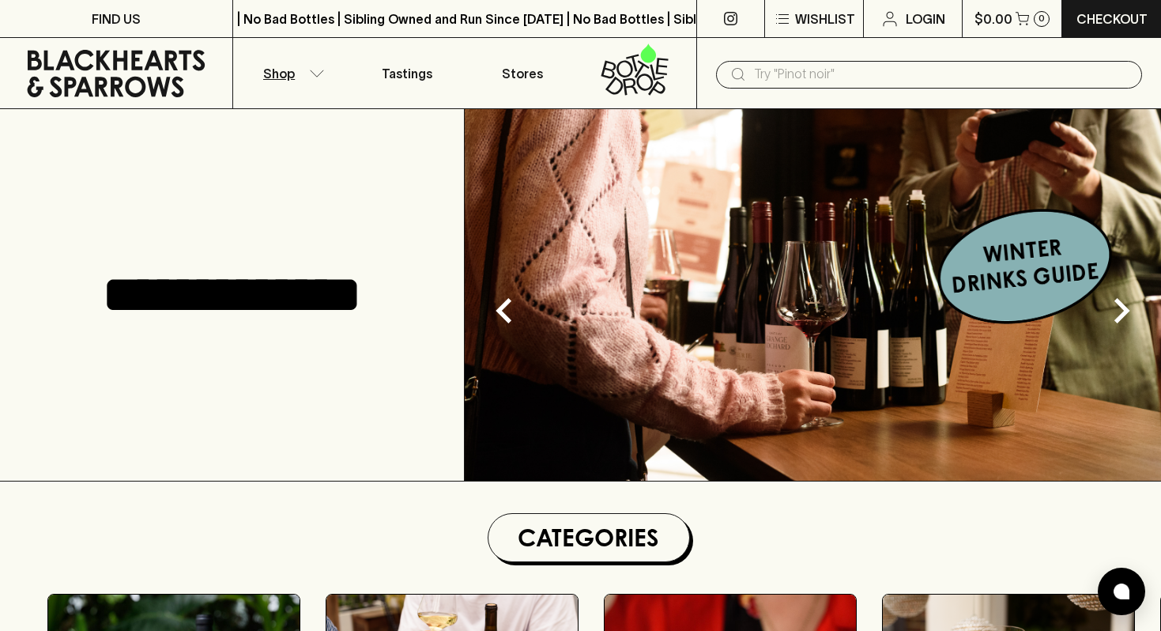
click at [311, 62] on button "Shop" at bounding box center [291, 73] width 116 height 70
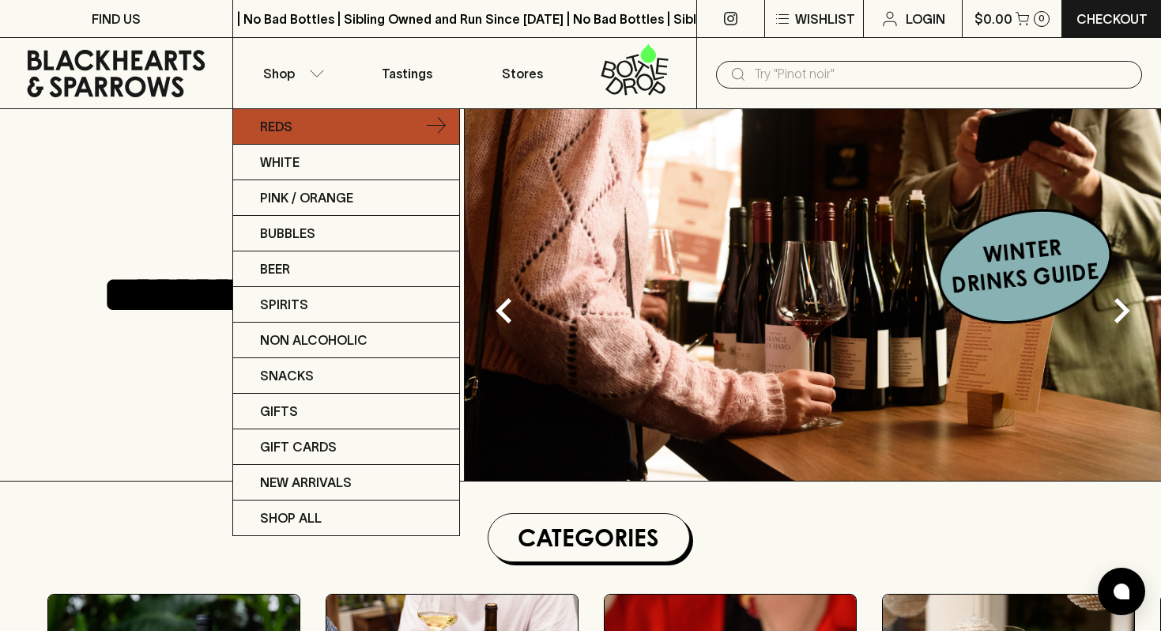
click at [309, 134] on link "Reds" at bounding box center [346, 127] width 226 height 36
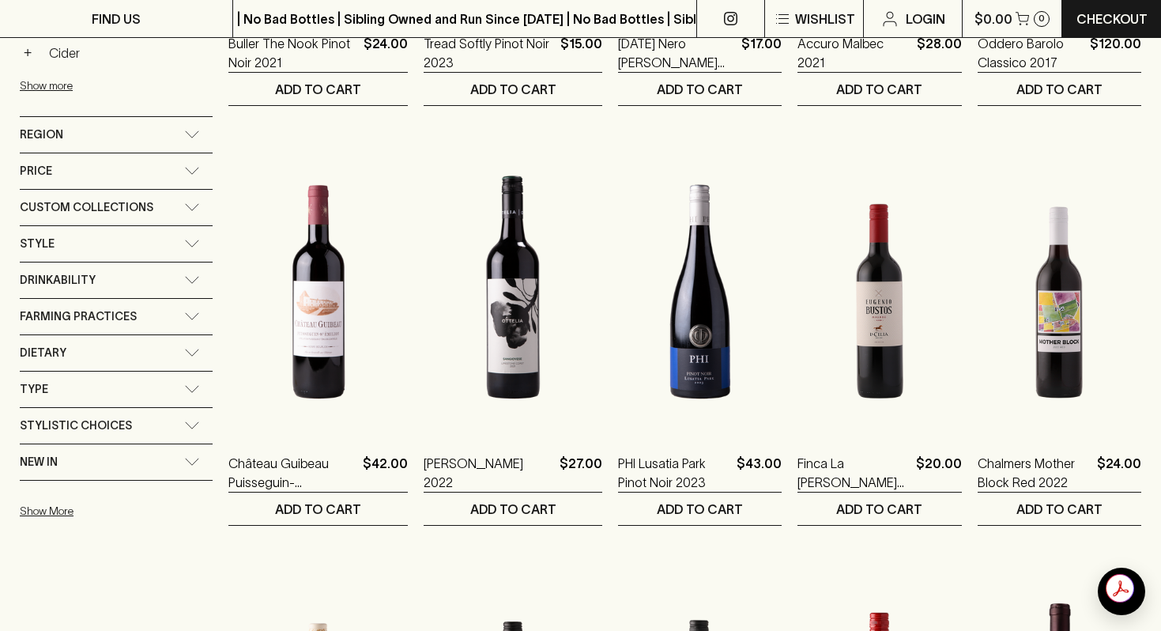
scroll to position [591, 0]
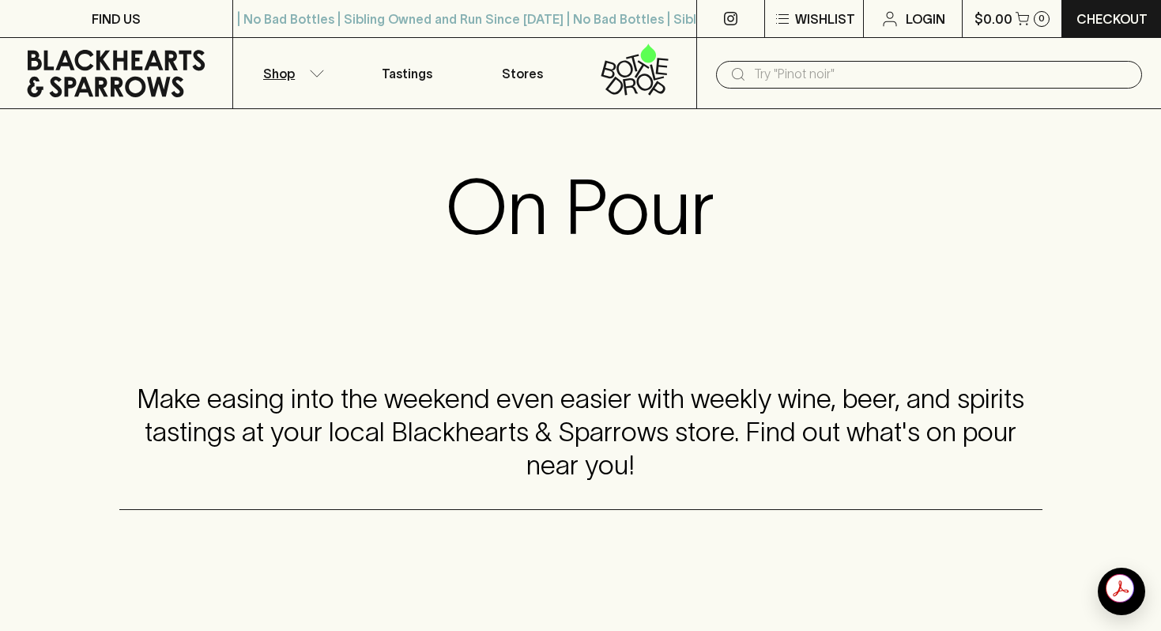
click at [294, 73] on button "Shop" at bounding box center [291, 73] width 116 height 70
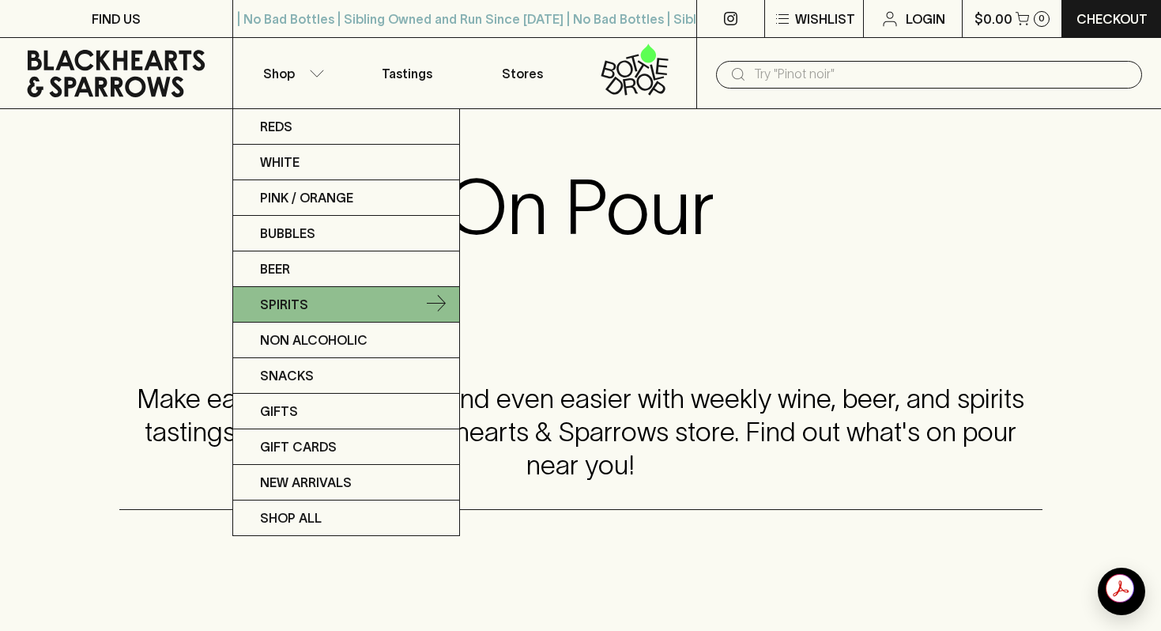
click at [379, 307] on link "Spirits" at bounding box center [346, 305] width 226 height 36
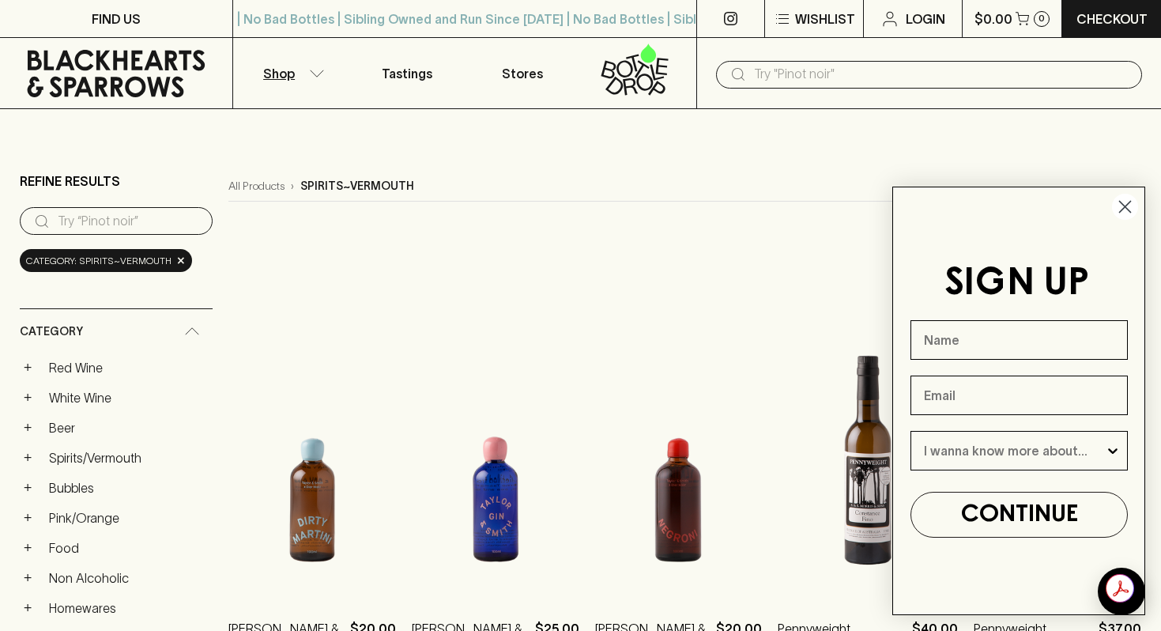
click at [1127, 205] on circle "Close dialog" at bounding box center [1125, 207] width 26 height 26
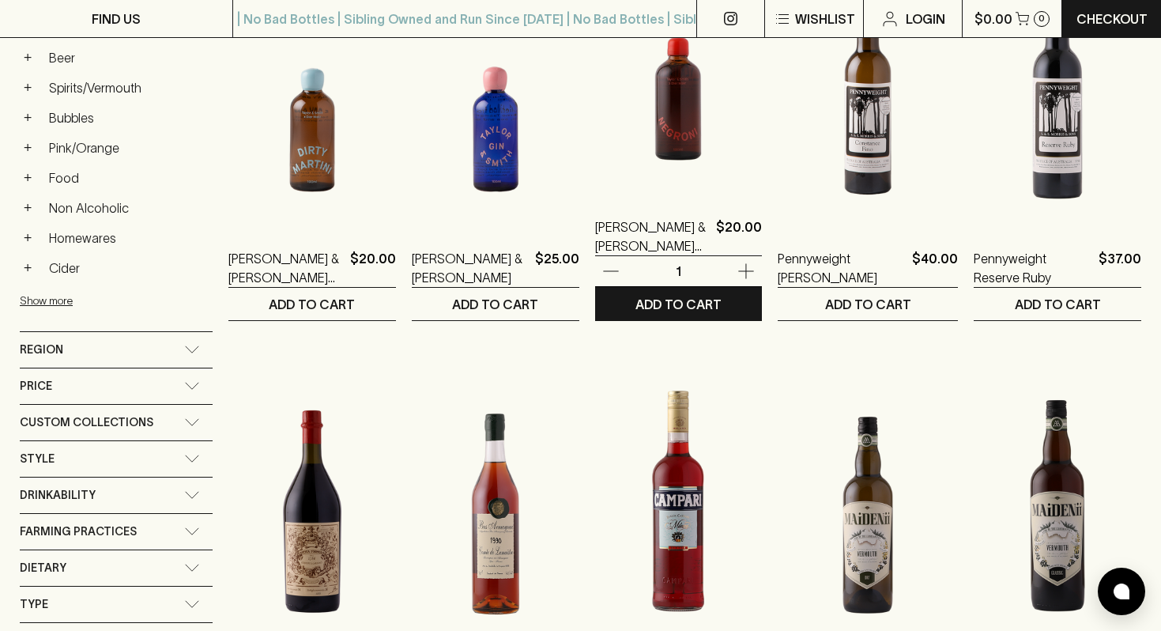
scroll to position [278, 0]
